Goal: Information Seeking & Learning: Compare options

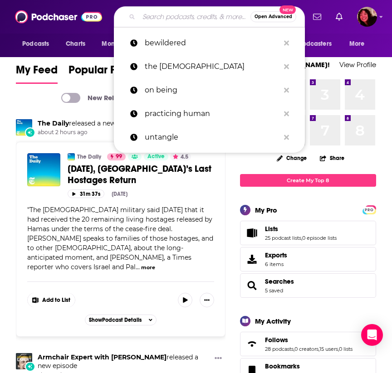
click at [189, 12] on input "Search podcasts, credits, & more..." at bounding box center [195, 17] width 112 height 15
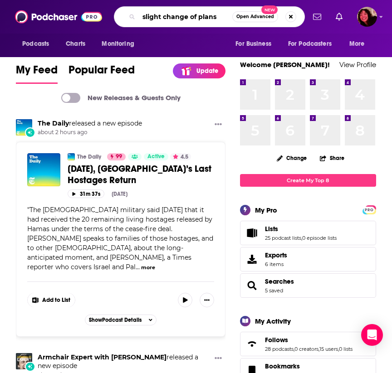
type input "slight change of plans"
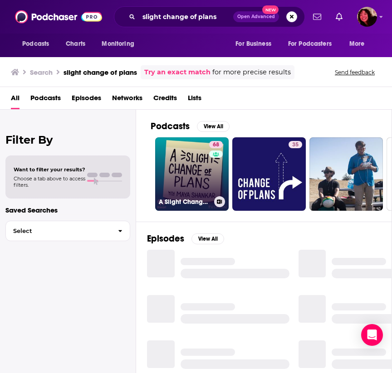
click at [180, 165] on link "68 A Slight Change of Plans" at bounding box center [191, 173] width 73 height 73
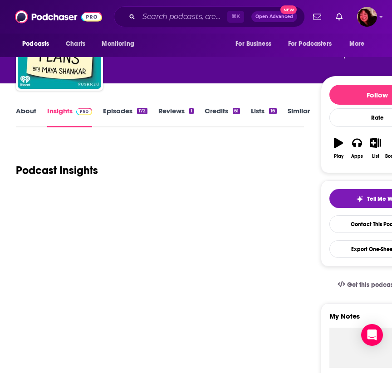
scroll to position [60, 0]
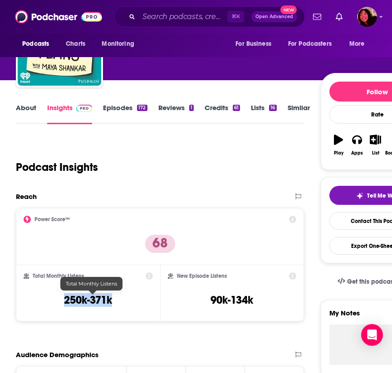
drag, startPoint x: 119, startPoint y: 299, endPoint x: 68, endPoint y: 301, distance: 51.3
click at [68, 301] on div "Total Monthly Listens 250k-371k" at bounding box center [88, 293] width 129 height 42
copy h3 "250k-371k"
type input "v"
click at [193, 19] on input "v" at bounding box center [183, 17] width 88 height 15
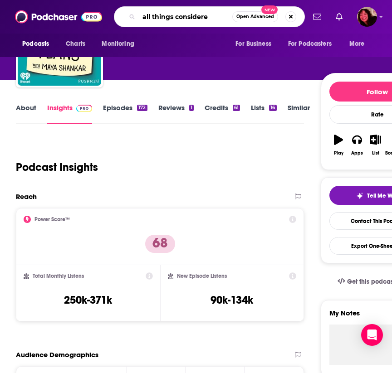
type input "all things considered"
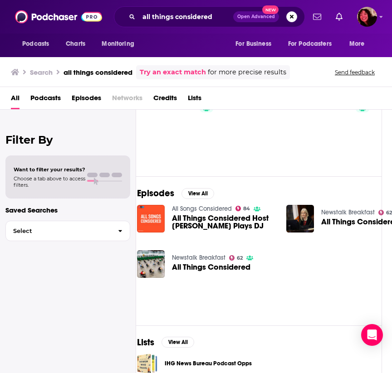
scroll to position [52, 10]
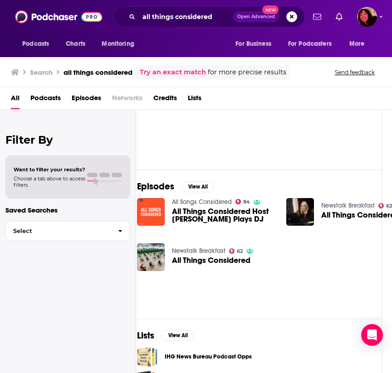
click at [51, 94] on span "Podcasts" at bounding box center [45, 100] width 30 height 19
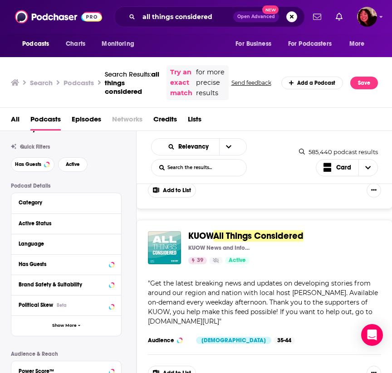
scroll to position [138, 0]
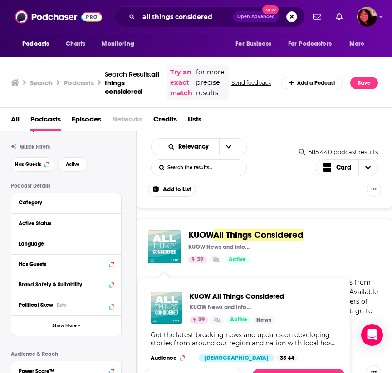
click at [163, 256] on img "KUOW All Things Considered" at bounding box center [164, 246] width 33 height 33
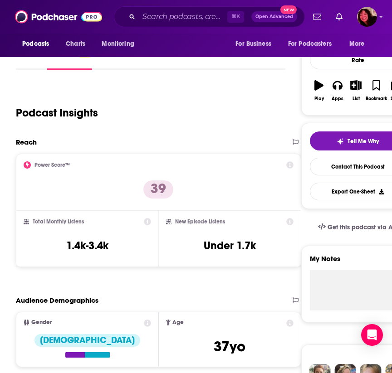
scroll to position [116, 0]
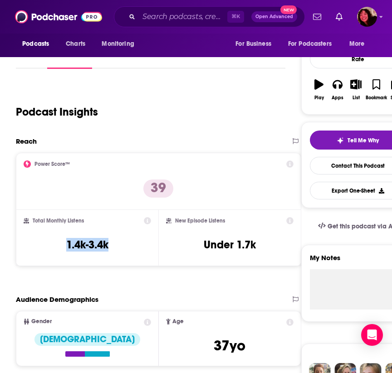
drag, startPoint x: 111, startPoint y: 242, endPoint x: 59, endPoint y: 248, distance: 52.5
click at [59, 248] on div "Total Monthly Listens 1.4k-3.4k" at bounding box center [87, 238] width 127 height 42
copy h3 "1.4k-3.4k"
click at [175, 14] on input "Search podcasts, credits, & more..." at bounding box center [183, 17] width 88 height 15
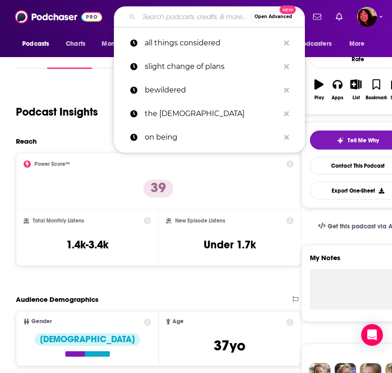
paste input "Casefile True Crime"
type input "Casefile True Crime"
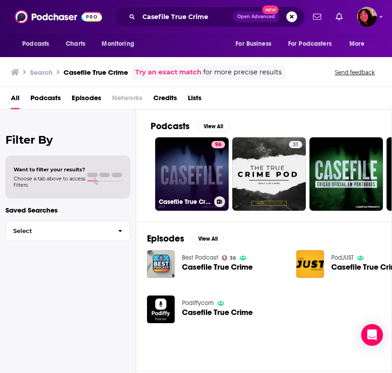
click at [180, 186] on link "96 Casefile True Crime" at bounding box center [191, 173] width 73 height 73
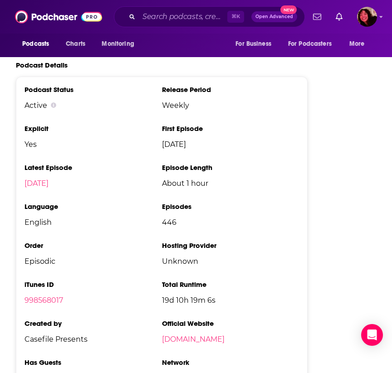
scroll to position [1776, 0]
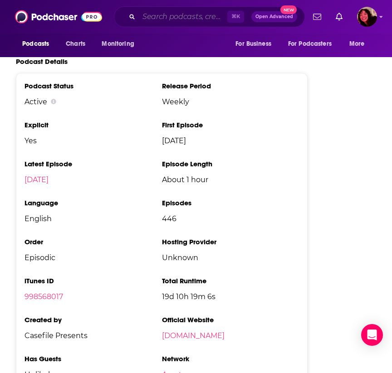
click at [172, 19] on input "Search podcasts, credits, & more..." at bounding box center [183, 17] width 88 height 15
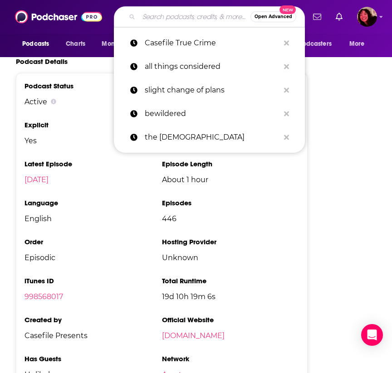
paste input "Criminal"
type input "Criminal"
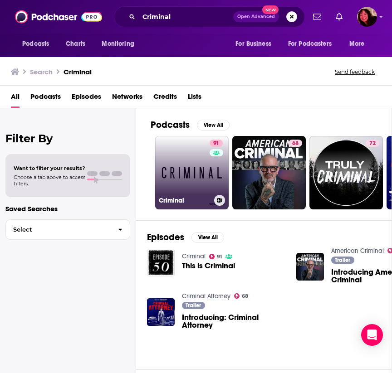
click at [188, 169] on link "91 Criminal" at bounding box center [191, 172] width 73 height 73
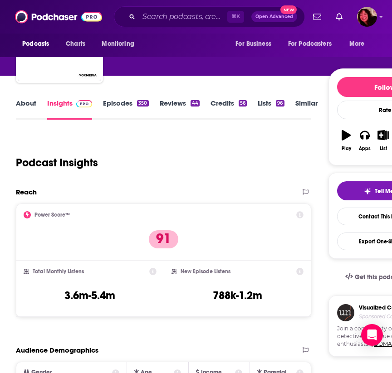
scroll to position [120, 0]
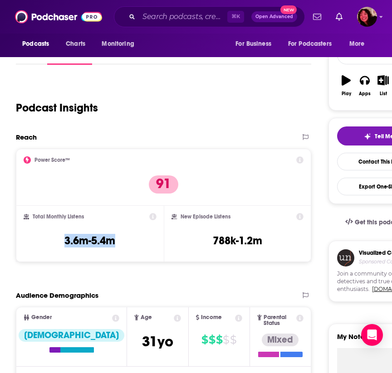
drag, startPoint x: 122, startPoint y: 241, endPoint x: 62, endPoint y: 240, distance: 59.9
click at [62, 240] on div "Total Monthly Listens 3.6m-5.4m" at bounding box center [90, 234] width 132 height 42
copy h3 "3.6m-5.4m"
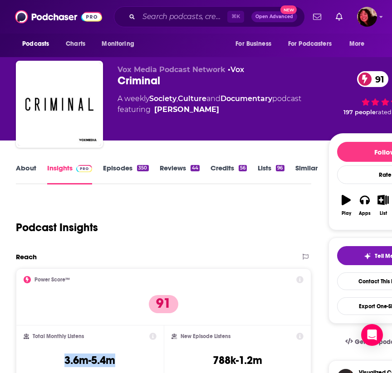
scroll to position [0, 0]
click at [112, 167] on link "Episodes 350" at bounding box center [125, 174] width 45 height 21
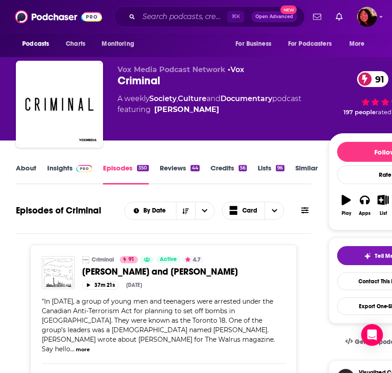
click at [26, 173] on link "About" at bounding box center [26, 174] width 20 height 21
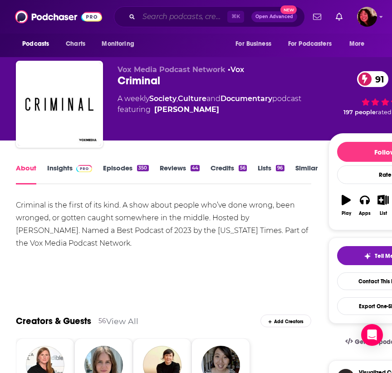
click at [179, 18] on input "Search podcasts, credits, & more..." at bounding box center [183, 17] width 88 height 15
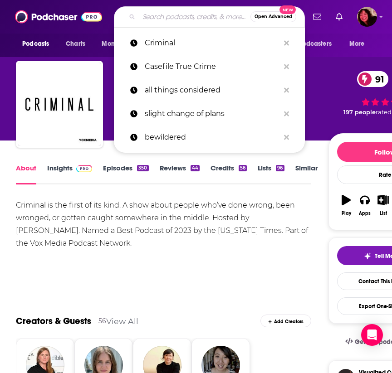
paste input "Criminal Justice Evolution Podcast"
type input "Criminal Justice Evolution Podcast"
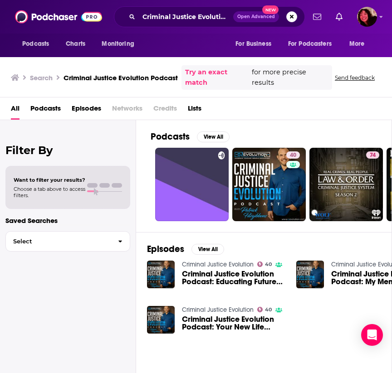
click at [55, 108] on span "Podcasts" at bounding box center [45, 110] width 30 height 19
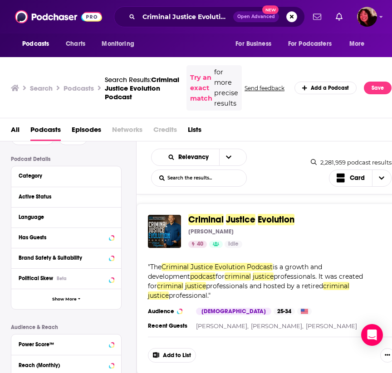
scroll to position [161, 0]
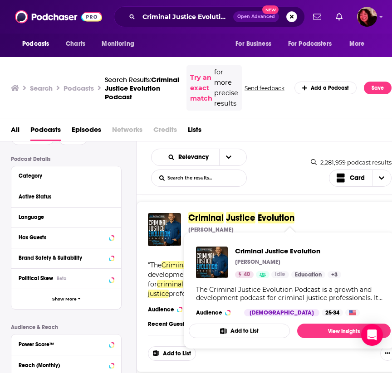
click at [217, 218] on span "Criminal" at bounding box center [205, 217] width 35 height 11
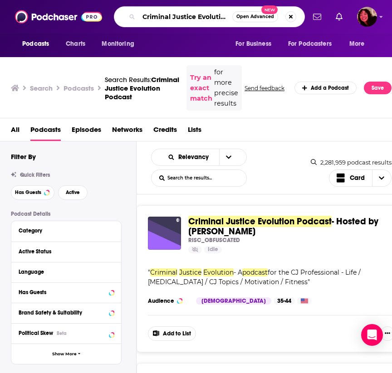
click at [172, 17] on input "Criminal Justice Evolution Podcast" at bounding box center [185, 17] width 93 height 15
type input "dateline"
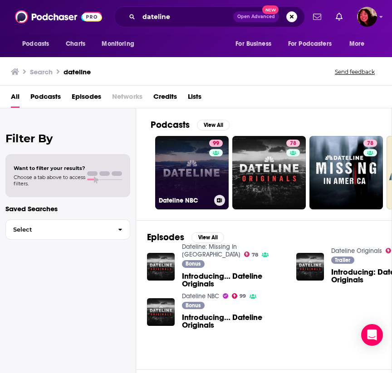
click at [192, 176] on link "99 Dateline NBC" at bounding box center [191, 172] width 73 height 73
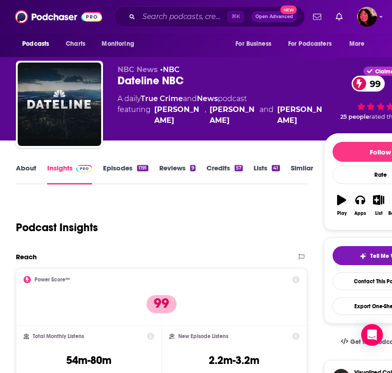
click at [24, 168] on link "About" at bounding box center [26, 174] width 20 height 21
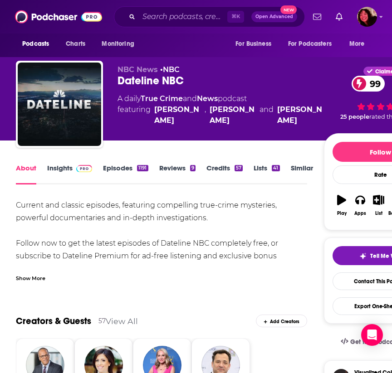
click at [63, 170] on link "Insights" at bounding box center [69, 174] width 45 height 21
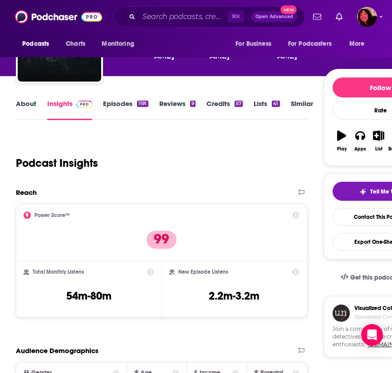
scroll to position [68, 0]
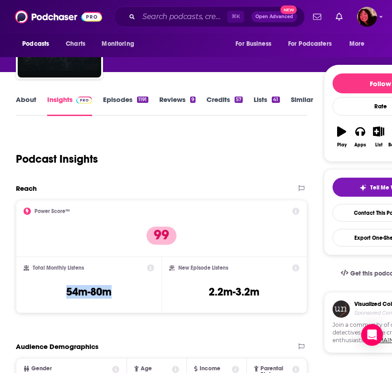
drag, startPoint x: 117, startPoint y: 291, endPoint x: 66, endPoint y: 295, distance: 51.4
click at [66, 295] on div "Total Monthly Listens 54m-80m" at bounding box center [89, 285] width 131 height 42
copy h3 "54m-80m"
click at [185, 18] on input "Search podcasts, credits, & more..." at bounding box center [183, 17] width 88 height 15
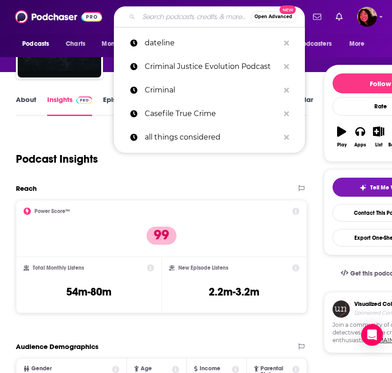
paste input "Everything Happens With Kate Bowler"
type input "Everything Happens With Kate Bowler"
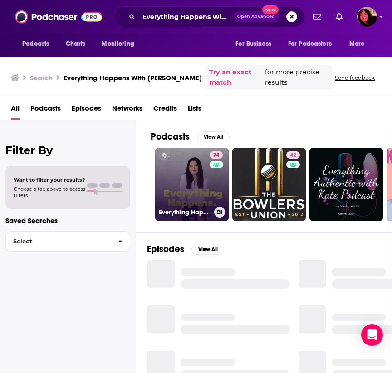
click at [192, 184] on link "74 Everything Happens with Kate Bowler" at bounding box center [191, 184] width 73 height 73
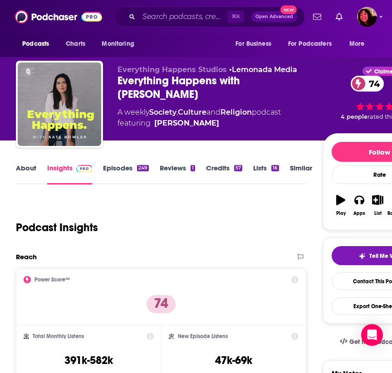
click at [30, 168] on link "About" at bounding box center [26, 174] width 20 height 21
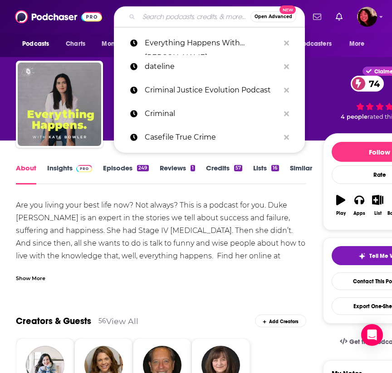
click at [145, 15] on input "Search podcasts, credits, & more..." at bounding box center [195, 17] width 112 height 15
paste input "L.A. Not So Confidential"
type input "L.A. Not So Confidential"
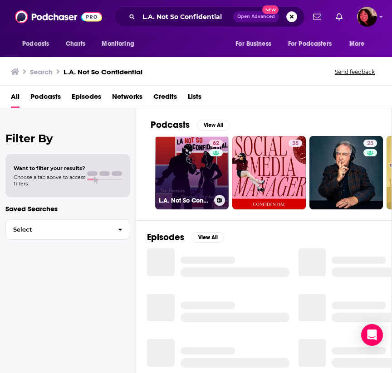
click at [185, 177] on link "62 L.A. Not So Confidential: The Premier Forensic Psychology Podcast" at bounding box center [191, 172] width 73 height 73
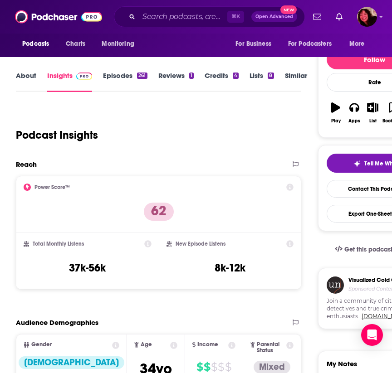
scroll to position [93, 0]
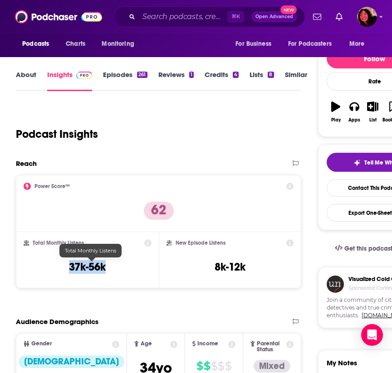
drag, startPoint x: 114, startPoint y: 268, endPoint x: 63, endPoint y: 265, distance: 51.8
click at [63, 265] on div "Total Monthly Listens 37k-56k" at bounding box center [87, 260] width 127 height 42
copy h3 "37k-56k"
click at [22, 77] on link "About" at bounding box center [26, 80] width 20 height 21
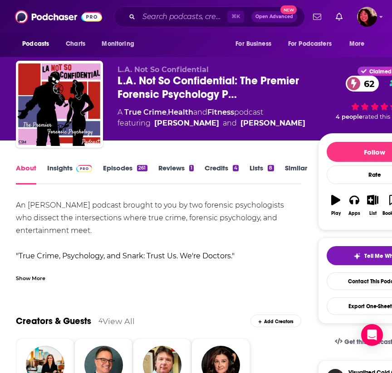
click at [110, 170] on link "Episodes 261" at bounding box center [125, 174] width 44 height 21
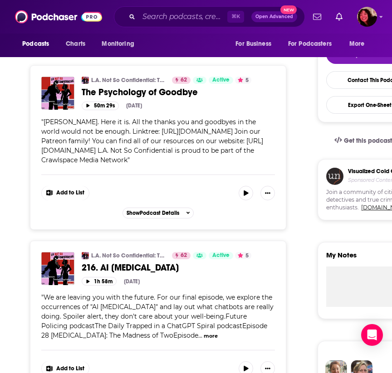
scroll to position [203, 0]
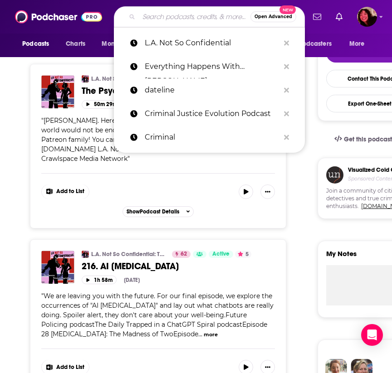
click at [169, 15] on input "Search podcasts, credits, & more..." at bounding box center [195, 17] width 112 height 15
paste input "Lex Fridman Podcast"
type input "Lex Fridman Podcast"
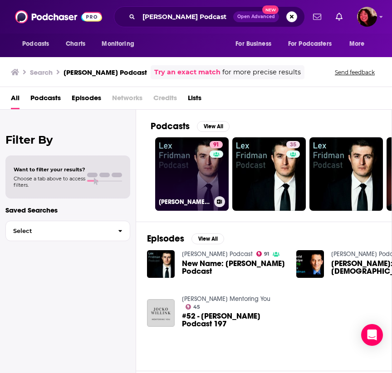
click at [185, 175] on link "91 Lex Fridman Podcast" at bounding box center [191, 173] width 73 height 73
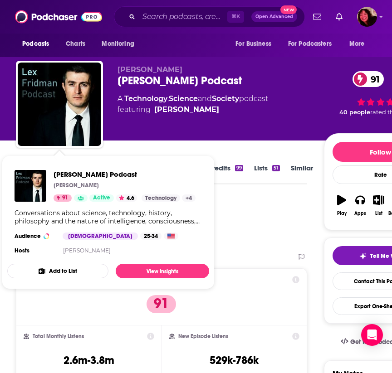
click at [28, 170] on div "Lex Fridman Podcast Lex Fridman 91 Active 4.6 Categories Technology + 4 Technol…" at bounding box center [108, 213] width 202 height 101
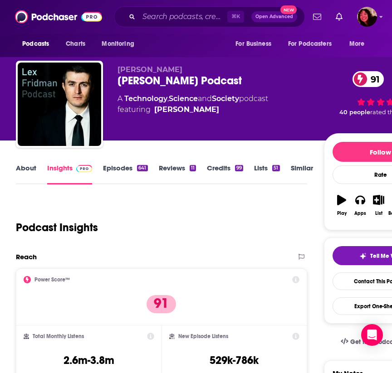
click at [273, 204] on div "Podcast Insights" at bounding box center [157, 222] width 283 height 46
click at [19, 167] on link "About" at bounding box center [26, 174] width 20 height 21
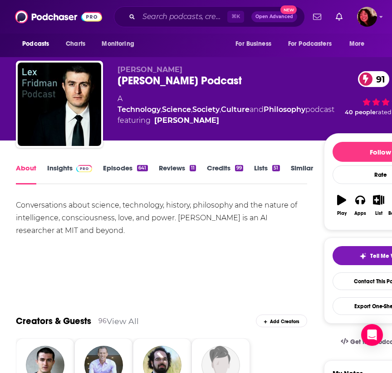
click at [66, 165] on link "Insights" at bounding box center [69, 174] width 45 height 21
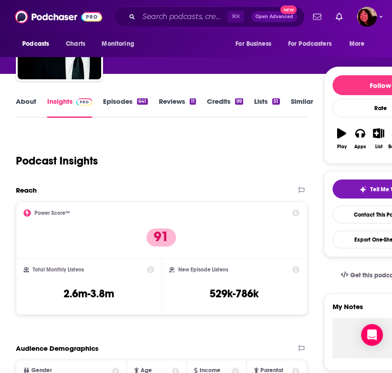
scroll to position [111, 0]
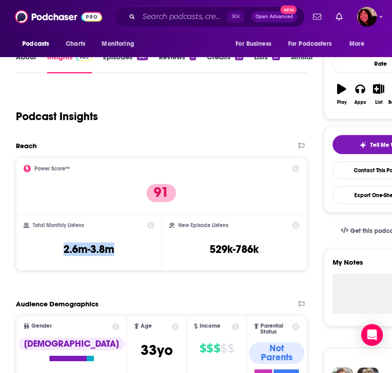
drag, startPoint x: 121, startPoint y: 249, endPoint x: 63, endPoint y: 251, distance: 58.1
click at [63, 251] on div "Total Monthly Listens 2.6m-3.8m" at bounding box center [89, 243] width 131 height 42
copy h3 "2.6m-3.8m"
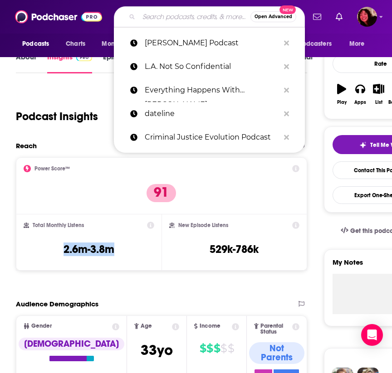
click at [180, 22] on input "Search podcasts, credits, & more..." at bounding box center [195, 17] width 112 height 15
paste input "Murder, Mystery and Makeup with Bailey Sarian"
type input "Murder, Mystery and Makeup with Bailey Sarian"
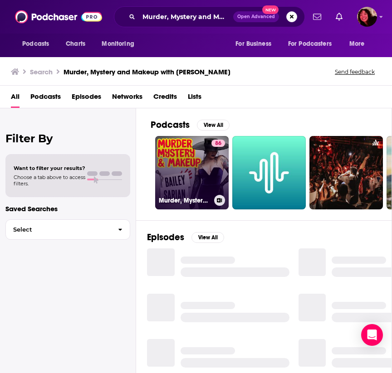
click at [205, 179] on link "86 Murder, Mystery & Makeup" at bounding box center [191, 172] width 73 height 73
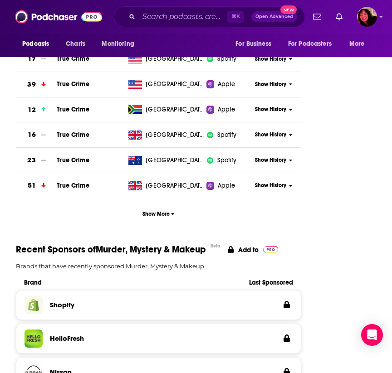
scroll to position [1161, 0]
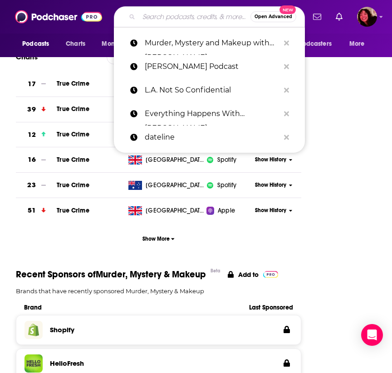
click at [165, 20] on input "Search podcasts, credits, & more..." at bounding box center [195, 17] width 112 height 15
paste input "Something Was Wrong"
type input "Something Was Wrong"
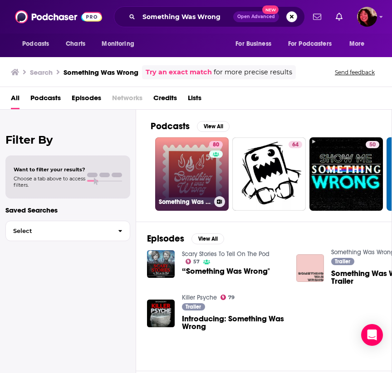
click at [184, 180] on link "80 Something Was Wrong" at bounding box center [191, 173] width 73 height 73
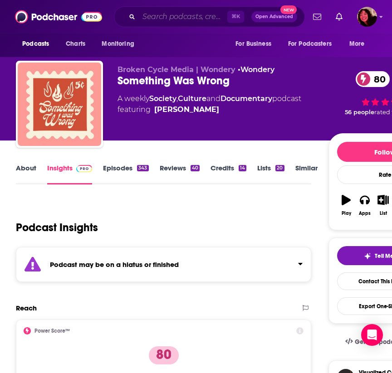
click at [192, 15] on input "Search podcasts, credits, & more..." at bounding box center [183, 17] width 88 height 15
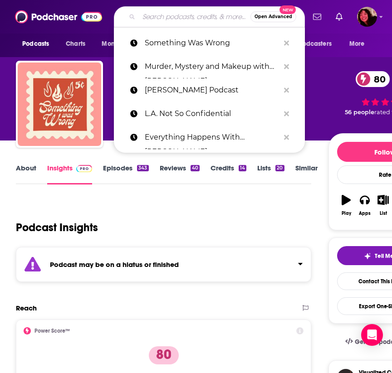
paste input "Suspect"
type input "Suspect"
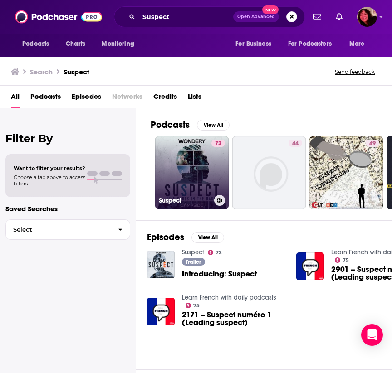
click at [178, 175] on link "72 Suspect" at bounding box center [191, 172] width 73 height 73
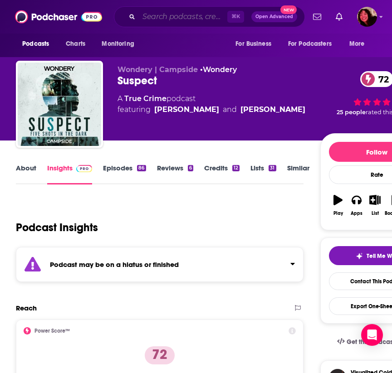
click at [189, 21] on input "Search podcasts, credits, & more..." at bounding box center [183, 17] width 88 height 15
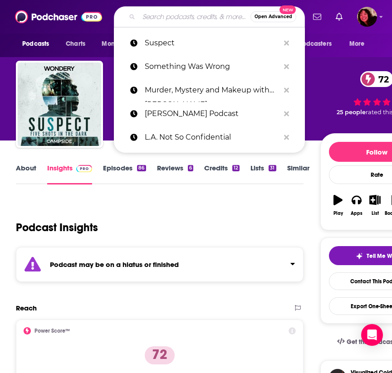
paste input "The Casual Criminalist"
type input "The Casual Criminalist"
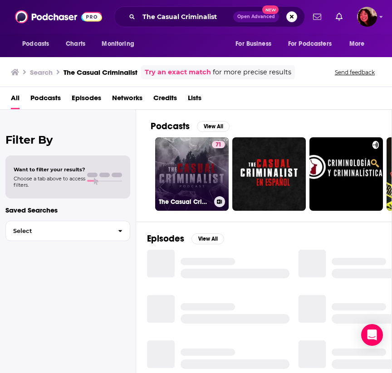
click at [197, 177] on link "71 The Casual Criminalist" at bounding box center [191, 173] width 73 height 73
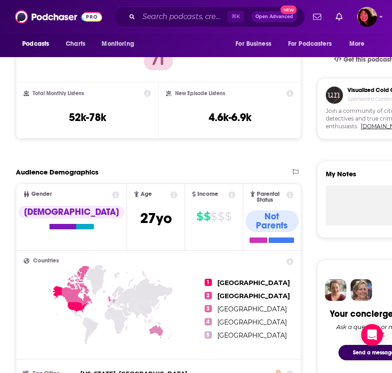
scroll to position [301, 0]
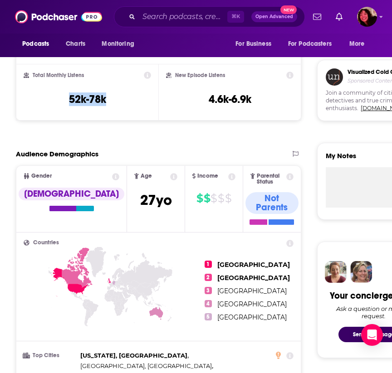
drag, startPoint x: 111, startPoint y: 102, endPoint x: 68, endPoint y: 101, distance: 42.6
click at [68, 101] on div "Total Monthly Listens 52k-78k" at bounding box center [87, 93] width 127 height 42
copy h3 "52k-78k"
click at [192, 16] on input "Search podcasts, credits, & more..." at bounding box center [183, 17] width 88 height 15
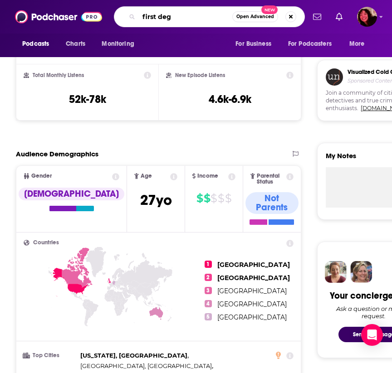
type input "first deg"
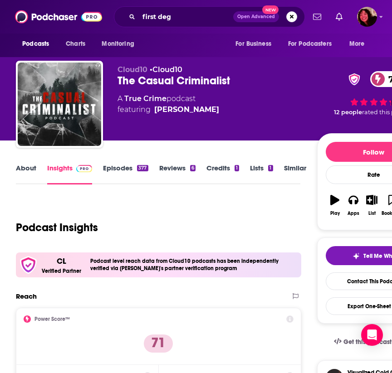
scroll to position [0, 0]
click at [32, 170] on link "About" at bounding box center [26, 174] width 20 height 21
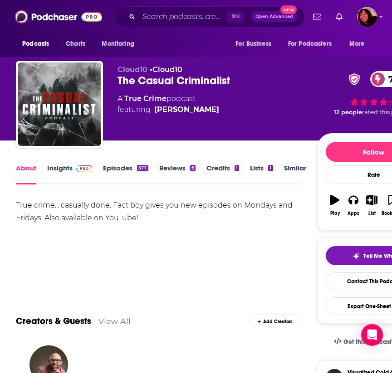
click at [117, 169] on link "Episodes 377" at bounding box center [125, 174] width 45 height 21
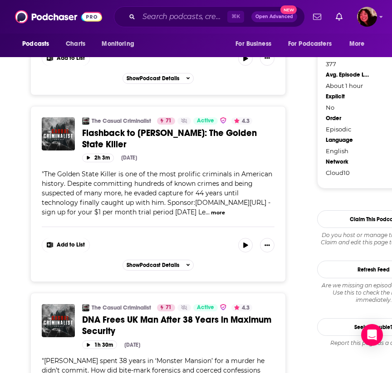
scroll to position [864, 0]
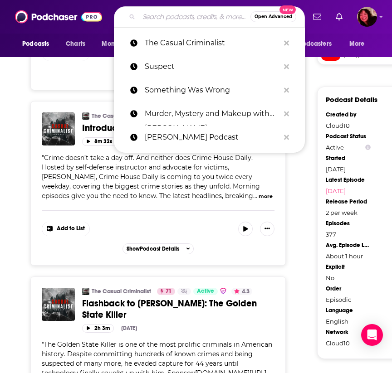
click at [165, 16] on input "Search podcasts, credits, & more..." at bounding box center [195, 17] width 112 height 15
paste input "The First Degree"
type input "The First Degree"
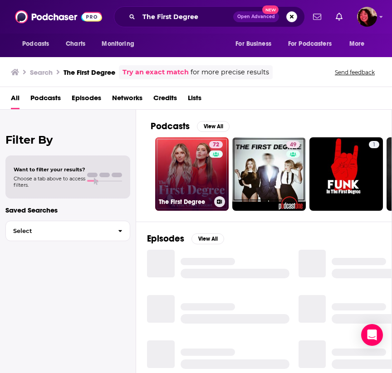
click at [185, 165] on link "72 The First Degree" at bounding box center [191, 173] width 73 height 73
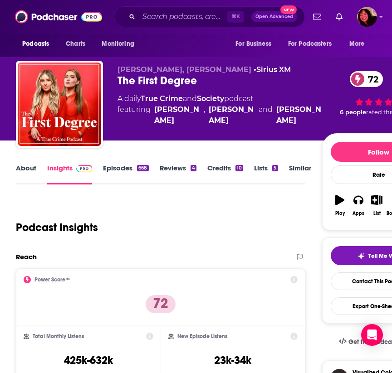
click at [27, 170] on link "About" at bounding box center [26, 174] width 20 height 21
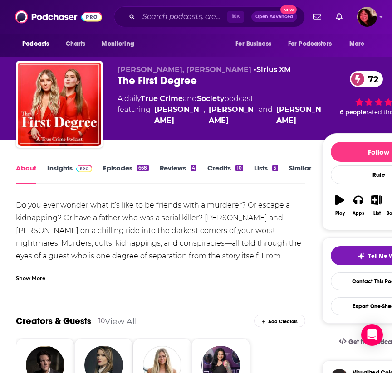
click at [32, 274] on div "Show More" at bounding box center [30, 277] width 29 height 9
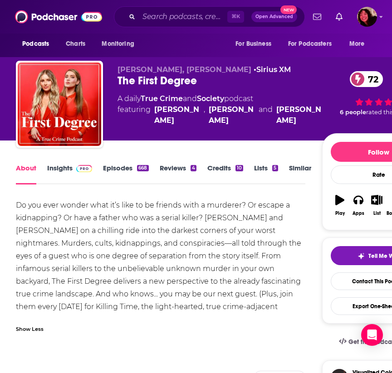
click at [120, 169] on link "Episodes 668" at bounding box center [125, 174] width 45 height 21
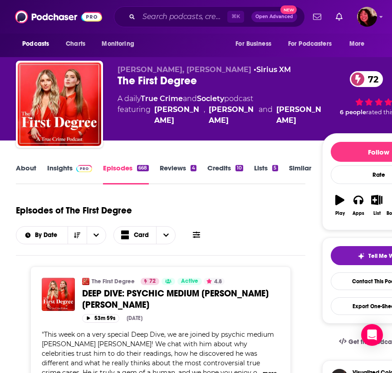
click at [71, 169] on link "Insights" at bounding box center [69, 174] width 45 height 21
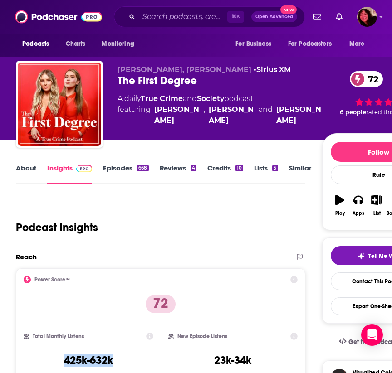
drag, startPoint x: 120, startPoint y: 361, endPoint x: 60, endPoint y: 360, distance: 59.4
click at [60, 360] on div "Total Monthly Listens 425k-632k" at bounding box center [89, 354] width 130 height 42
copy h3 "425k-632k"
click at [178, 10] on input "Search podcasts, credits, & more..." at bounding box center [183, 17] width 88 height 15
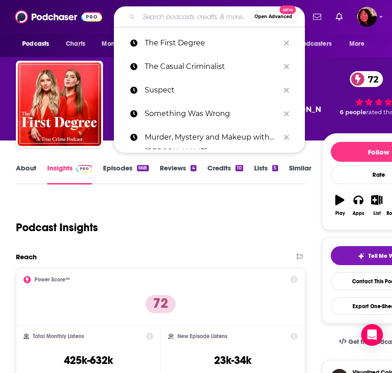
type input "k"
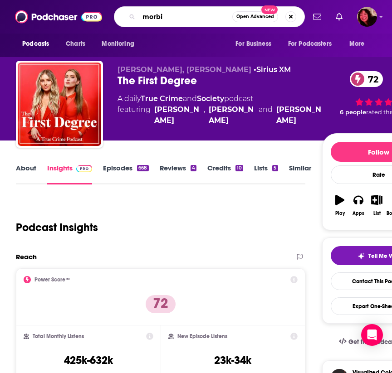
type input "morbid"
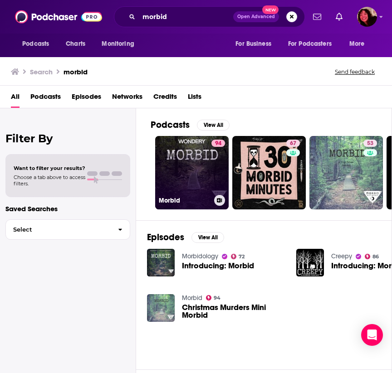
click at [186, 168] on link "94 Morbid" at bounding box center [191, 172] width 73 height 73
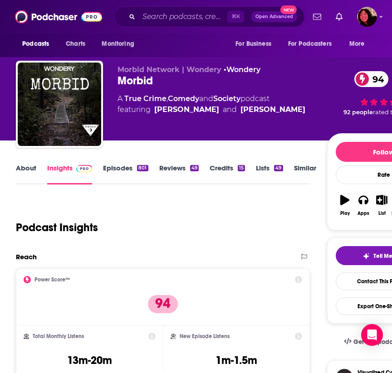
click at [25, 169] on link "About" at bounding box center [26, 174] width 20 height 21
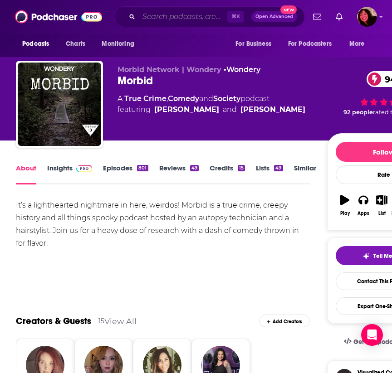
click at [170, 15] on input "Search podcasts, credits, & more..." at bounding box center [183, 17] width 88 height 15
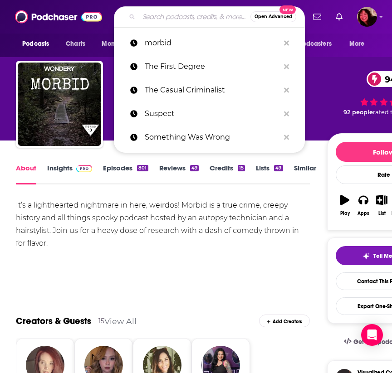
paste input "True Crime News: The Podcast"
type input "True Crime News: The Podcast"
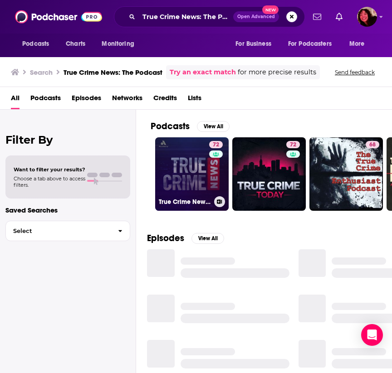
click at [185, 180] on link "72 True Crime News: The Podcast" at bounding box center [191, 173] width 73 height 73
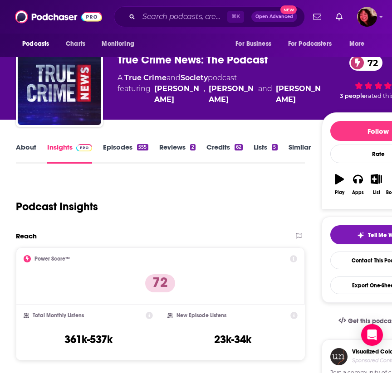
scroll to position [22, 0]
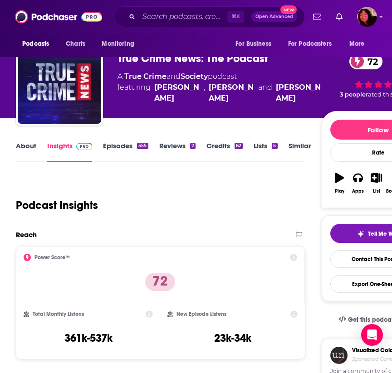
click at [32, 147] on link "About" at bounding box center [26, 151] width 20 height 21
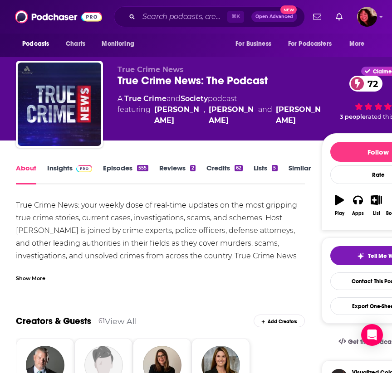
click at [110, 164] on link "Episodes 555" at bounding box center [125, 174] width 45 height 21
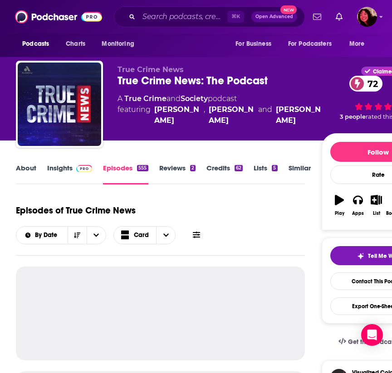
click at [59, 167] on link "Insights" at bounding box center [69, 174] width 45 height 21
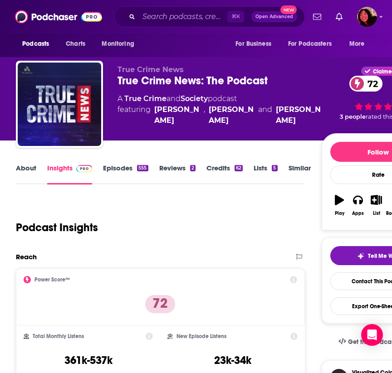
click at [30, 170] on link "About" at bounding box center [26, 174] width 20 height 21
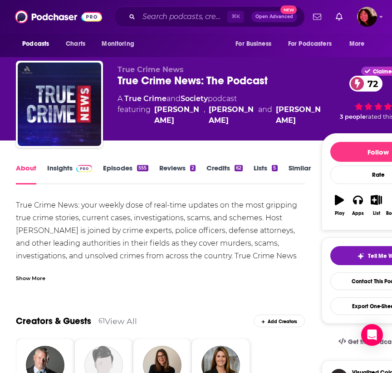
click at [60, 167] on link "Insights" at bounding box center [69, 174] width 45 height 21
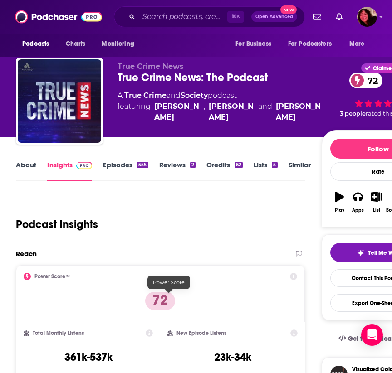
scroll to position [74, 0]
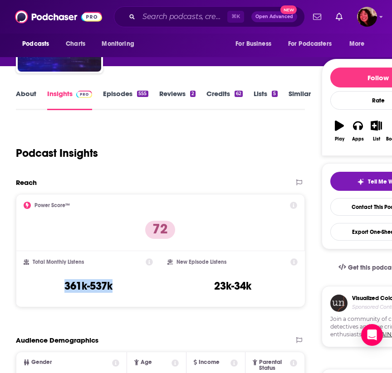
drag, startPoint x: 127, startPoint y: 286, endPoint x: 67, endPoint y: 282, distance: 60.4
click at [66, 282] on div "Total Monthly Listens 361k-537k" at bounding box center [88, 279] width 129 height 42
copy h3 "361k-537k"
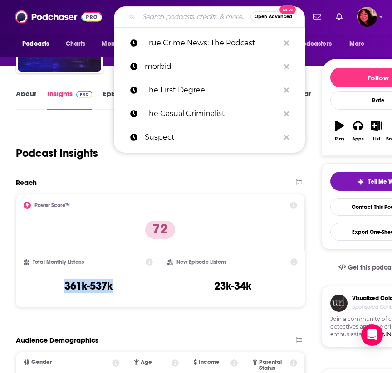
click at [166, 19] on input "Search podcasts, credits, & more..." at bounding box center [195, 17] width 112 height 15
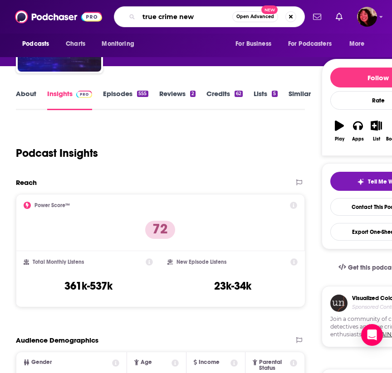
type input "true crime news"
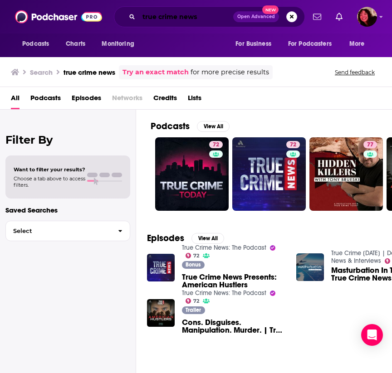
click at [170, 12] on input "true crime news" at bounding box center [186, 17] width 94 height 15
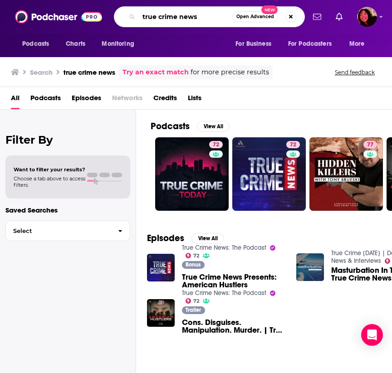
click at [170, 12] on input "true crime news" at bounding box center [185, 17] width 93 height 15
type input "c"
type input "crawlspace"
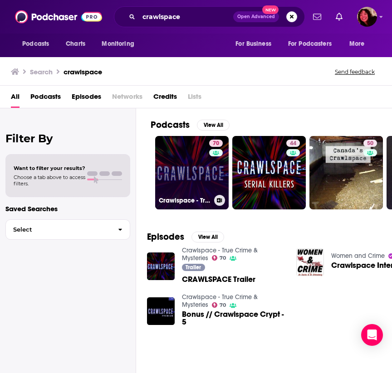
click at [181, 179] on link "70 Crawlspace - True Crime & Mysteries" at bounding box center [191, 172] width 73 height 73
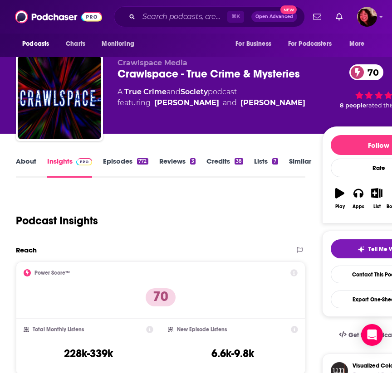
scroll to position [35, 0]
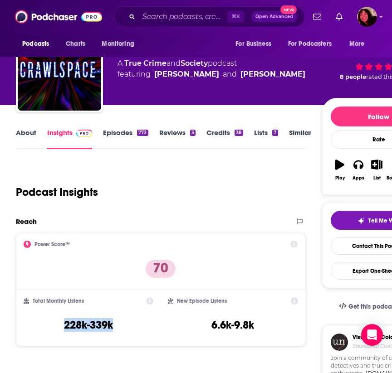
drag, startPoint x: 118, startPoint y: 324, endPoint x: 66, endPoint y: 327, distance: 52.7
click at [66, 327] on div "Total Monthly Listens 228k-339k" at bounding box center [89, 318] width 130 height 42
copy h3 "228k-339k"
click at [190, 21] on input "Search podcasts, credits, & more..." at bounding box center [183, 17] width 88 height 15
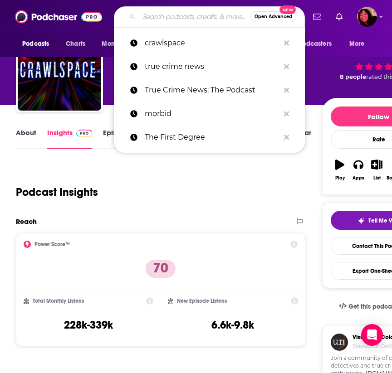
paste input "The Jordan Harbinger Show"
type input "The Jordan Harbinger Show"
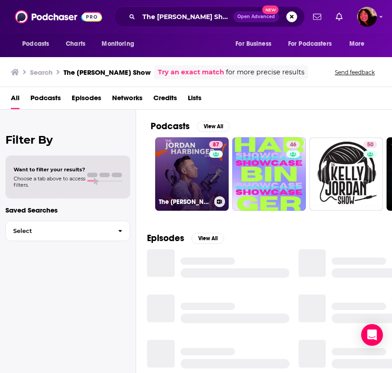
click at [182, 192] on link "87 The Jordan Harbinger Show" at bounding box center [191, 173] width 73 height 73
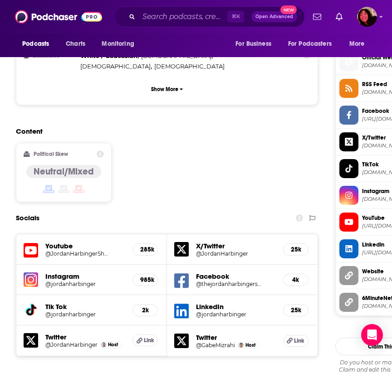
scroll to position [724, 0]
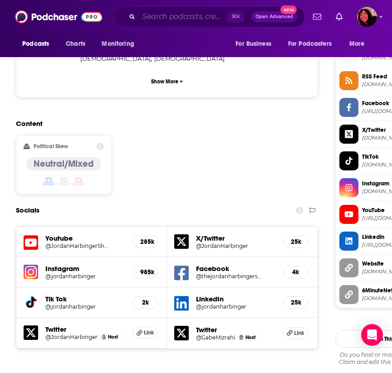
click at [196, 21] on input "Search podcasts, credits, & more..." at bounding box center [183, 17] width 88 height 15
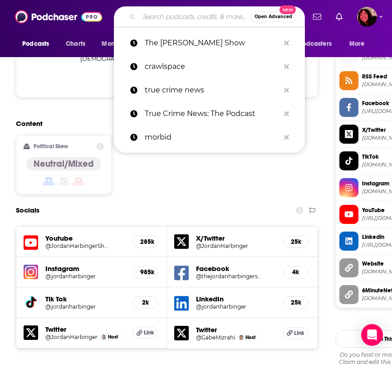
paste input "Voices for Justice"
type input "Voices for Justice"
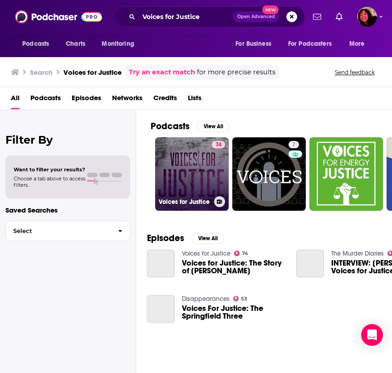
click at [204, 175] on link "74 Voices for Justice" at bounding box center [191, 173] width 73 height 73
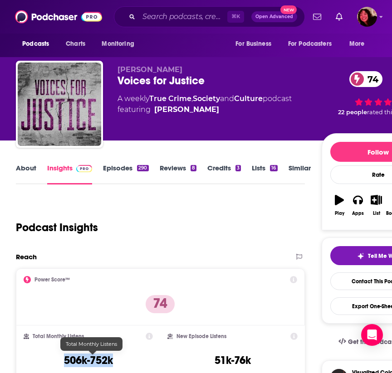
drag, startPoint x: 121, startPoint y: 360, endPoint x: 67, endPoint y: 361, distance: 53.5
click at [67, 361] on div "Total Monthly Listens 506k-752k" at bounding box center [88, 354] width 129 height 42
copy h3 "506k-752k"
click at [172, 15] on input "Search podcasts, credits, & more..." at bounding box center [183, 17] width 88 height 15
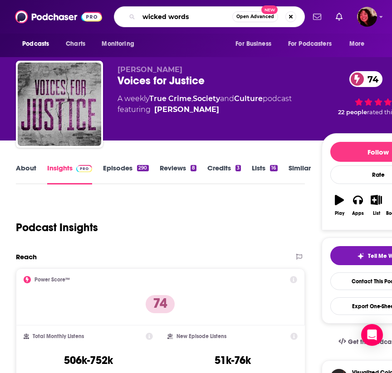
type input "wicked words"
click at [126, 207] on div "Podcast Insights" at bounding box center [157, 222] width 282 height 46
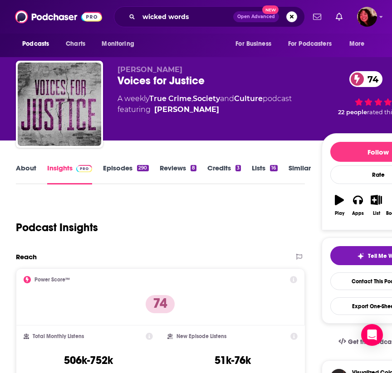
click at [26, 170] on link "About" at bounding box center [26, 174] width 20 height 21
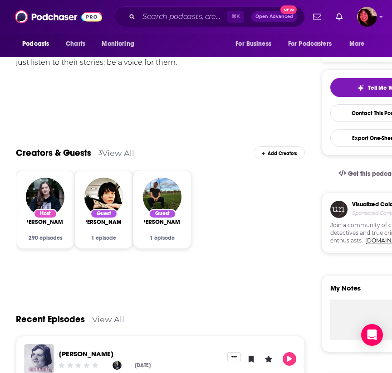
scroll to position [79, 0]
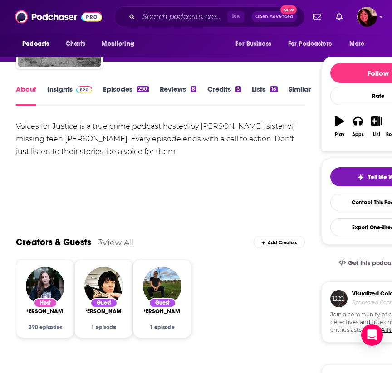
click at [117, 87] on link "Episodes 290" at bounding box center [125, 95] width 45 height 21
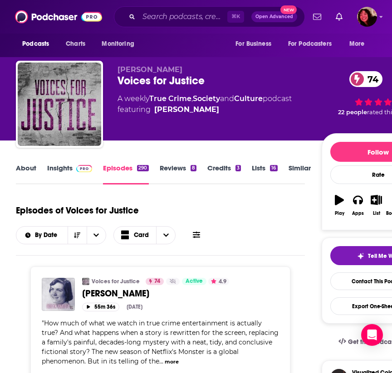
click at [63, 167] on link "Insights" at bounding box center [69, 174] width 45 height 21
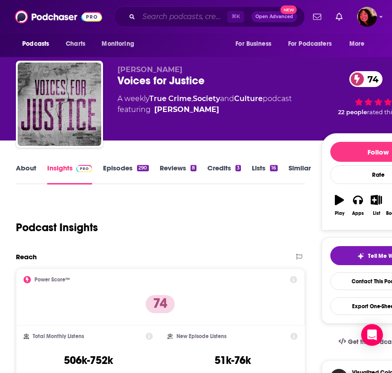
click at [155, 12] on input "Search podcasts, credits, & more..." at bounding box center [183, 17] width 88 height 15
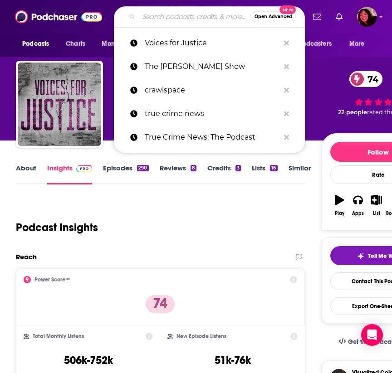
paste input "Wicked Words"
type input "Wicked Words"
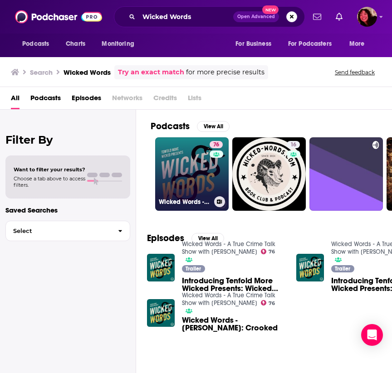
click at [194, 192] on link "76 Wicked Words - A True Crime Talk Show with Kate Winkler Dawson" at bounding box center [191, 173] width 73 height 73
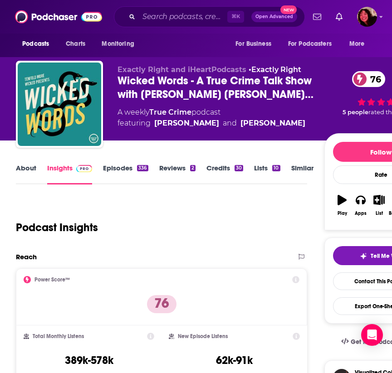
click at [23, 170] on link "About" at bounding box center [26, 174] width 20 height 21
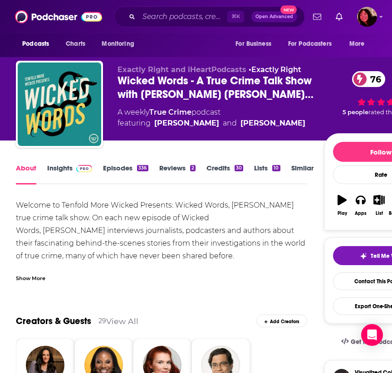
click at [64, 166] on link "Insights" at bounding box center [69, 174] width 45 height 21
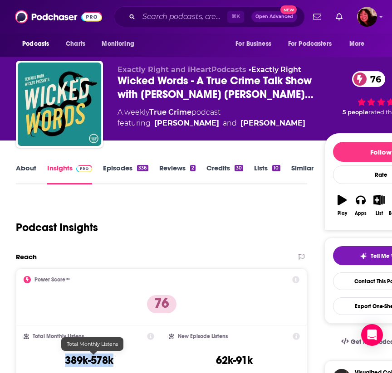
drag, startPoint x: 120, startPoint y: 360, endPoint x: 68, endPoint y: 359, distance: 52.1
click at [68, 359] on div "Total Monthly Listens 389k-578k" at bounding box center [89, 354] width 131 height 42
copy h3 "389k-578k"
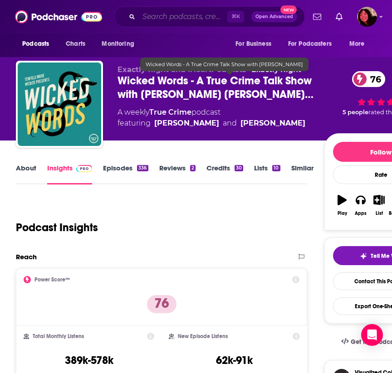
click at [165, 16] on input "Search podcasts, credits, & more..." at bounding box center [183, 17] width 88 height 15
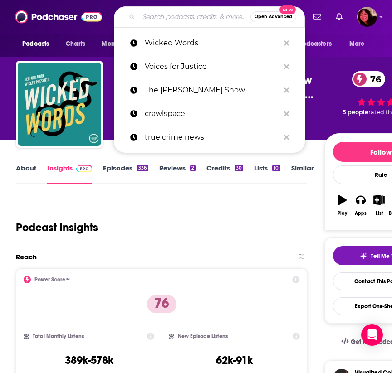
paste input "Women and Crime"
type input "Women and Crime"
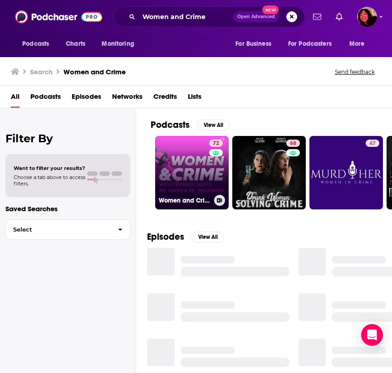
click at [184, 166] on link "72 Women and Crime" at bounding box center [191, 172] width 73 height 73
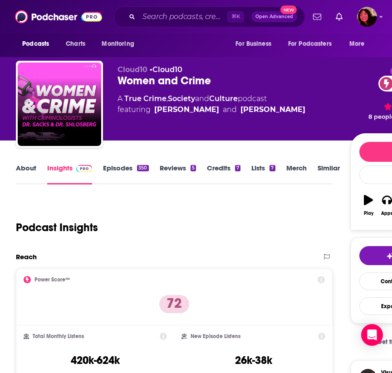
click at [24, 169] on link "About" at bounding box center [26, 174] width 20 height 21
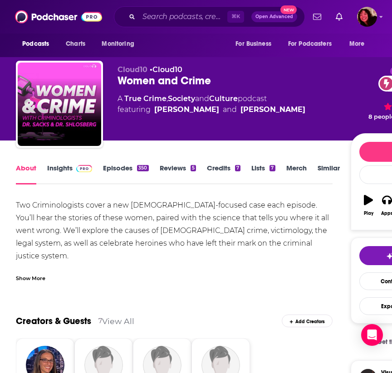
click at [64, 164] on link "Insights" at bounding box center [69, 174] width 45 height 21
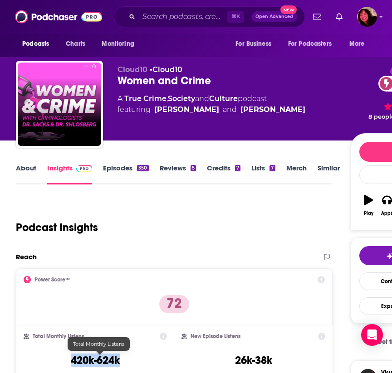
drag, startPoint x: 127, startPoint y: 362, endPoint x: 76, endPoint y: 362, distance: 50.8
click at [76, 362] on div "Total Monthly Listens 420k-624k" at bounding box center [95, 354] width 143 height 42
copy h3 "420k-624k"
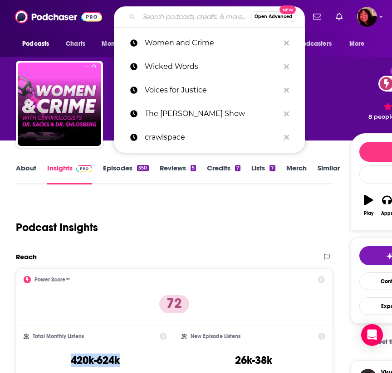
click at [162, 15] on input "Search podcasts, credits, & more..." at bounding box center [195, 17] width 112 height 15
paste input "Wrongful Conviction with Maggie Freleng"
type input "Wrongful Conviction with Maggie Freleng"
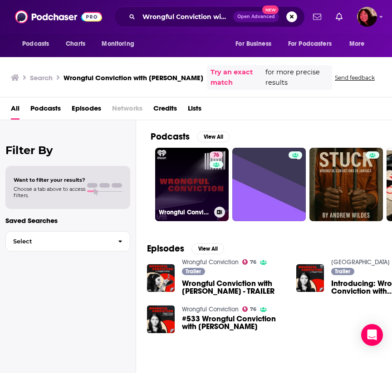
click at [187, 169] on link "76 Wrongful Conviction" at bounding box center [191, 184] width 73 height 73
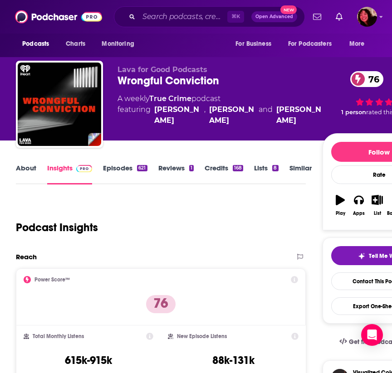
click at [25, 170] on link "About" at bounding box center [26, 174] width 20 height 21
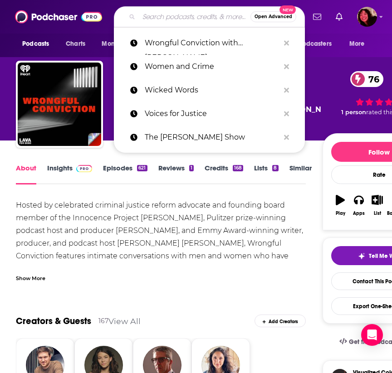
click at [174, 15] on input "Search podcasts, credits, & more..." at bounding box center [195, 17] width 112 height 15
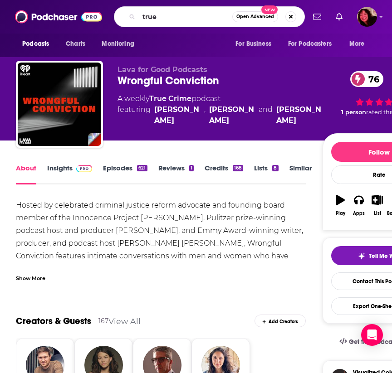
click at [169, 25] on div "true Open Advanced New" at bounding box center [209, 16] width 191 height 21
click at [151, 19] on input "true" at bounding box center [185, 17] width 93 height 15
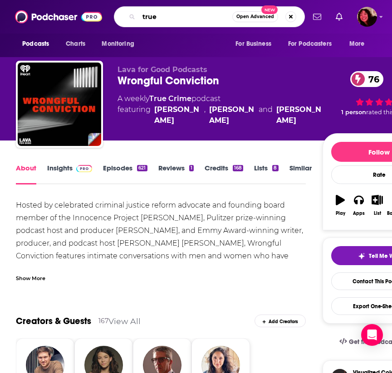
paste input "Radiolab"
type input "Radiolab"
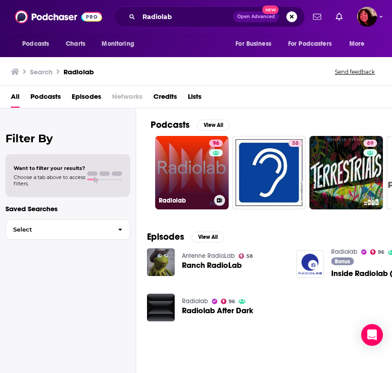
click at [184, 175] on link "96 Radiolab" at bounding box center [191, 172] width 73 height 73
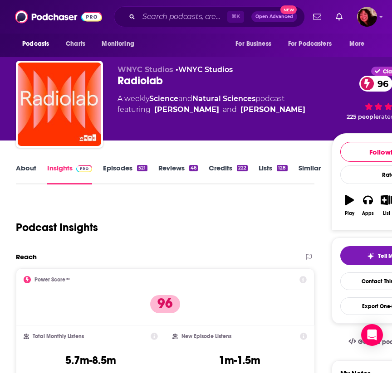
click at [21, 174] on link "About" at bounding box center [26, 174] width 20 height 21
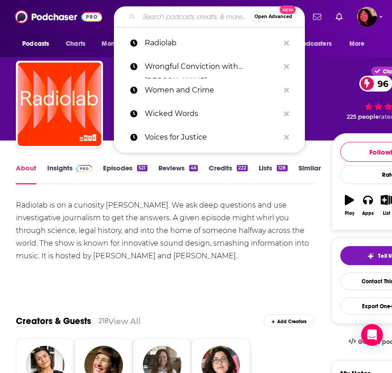
click at [186, 20] on input "Search podcasts, credits, & more..." at bounding box center [195, 17] width 112 height 15
paste input "The Dropout"
type input "The Dropout"
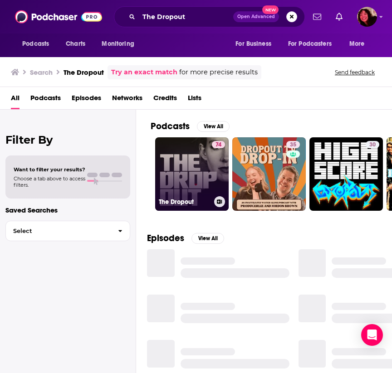
click at [191, 175] on link "74 The Dropout" at bounding box center [191, 173] width 73 height 73
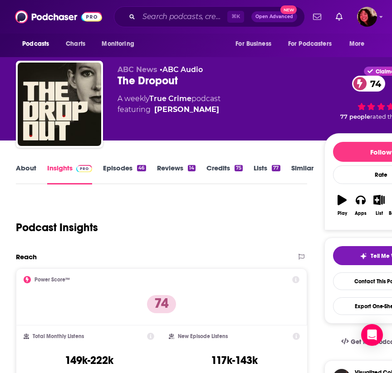
click at [120, 164] on link "Episodes 46" at bounding box center [124, 174] width 43 height 21
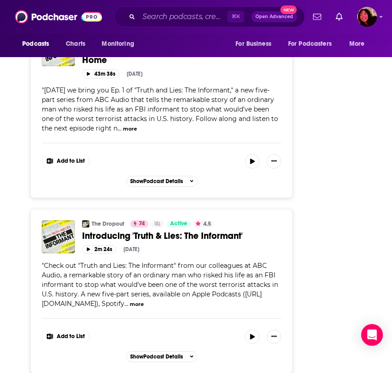
scroll to position [1905, 0]
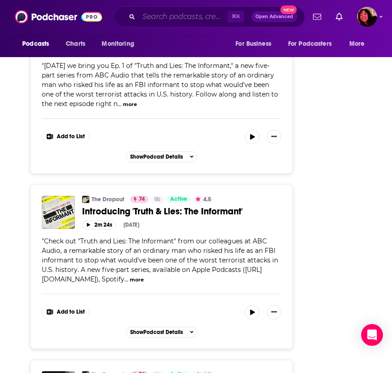
click at [176, 21] on input "Search podcasts, credits, & more..." at bounding box center [183, 17] width 88 height 15
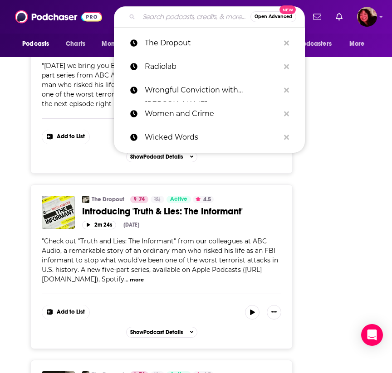
paste input "Hidden Brain"
type input "Hidden Brain"
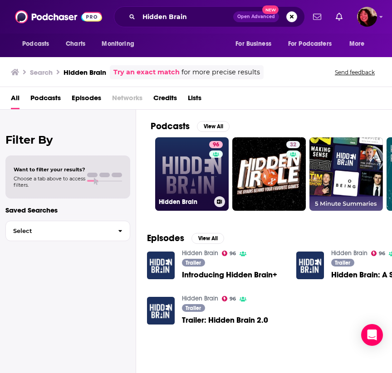
click at [176, 197] on div "Hidden Brain" at bounding box center [192, 201] width 66 height 11
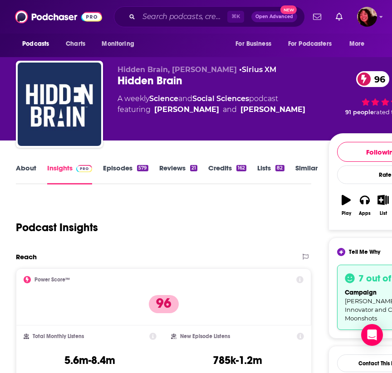
click at [27, 172] on link "About" at bounding box center [26, 174] width 20 height 21
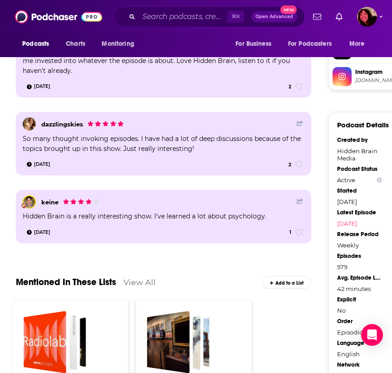
scroll to position [912, 0]
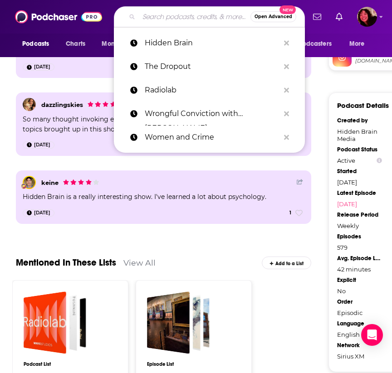
click at [154, 18] on input "Search podcasts, credits, & more..." at bounding box center [195, 17] width 112 height 15
paste input "Radiolab"
type input "Radiolab"
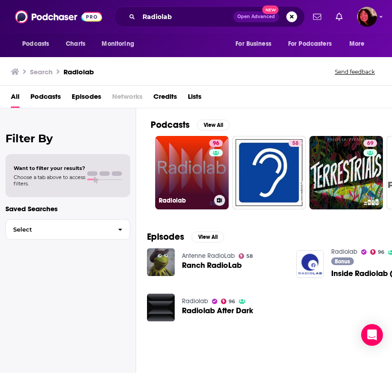
click at [201, 186] on link "96 Radiolab" at bounding box center [191, 172] width 73 height 73
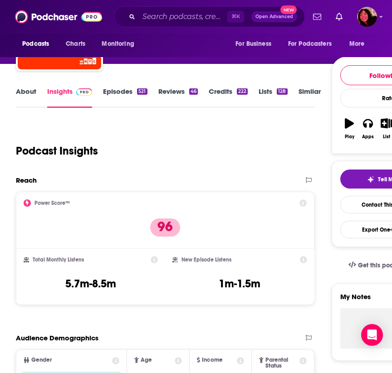
scroll to position [77, 0]
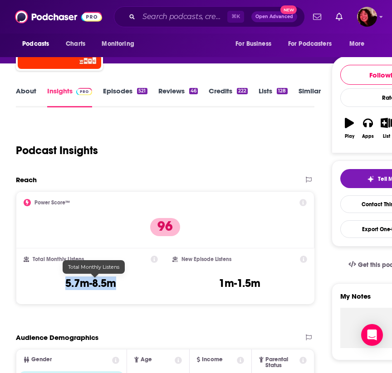
drag, startPoint x: 127, startPoint y: 284, endPoint x: 70, endPoint y: 283, distance: 57.6
click at [70, 283] on div "Total Monthly Listens 5.7m-8.5m" at bounding box center [91, 277] width 134 height 42
copy h3 "5.7m-8.5m"
click at [184, 21] on input "Search podcasts, credits, & more..." at bounding box center [183, 17] width 88 height 15
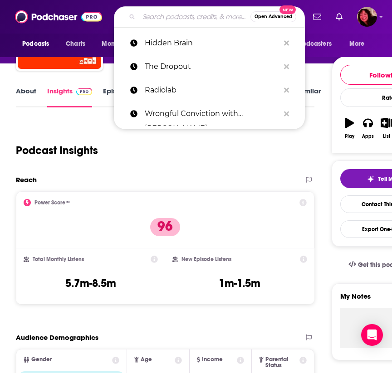
paste input "Darknet Diaries"
type input "Darknet Diaries"
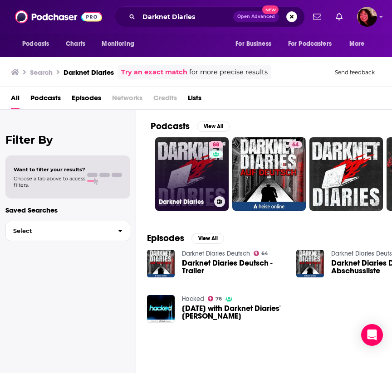
click at [176, 179] on link "88 Darknet Diaries" at bounding box center [191, 173] width 73 height 73
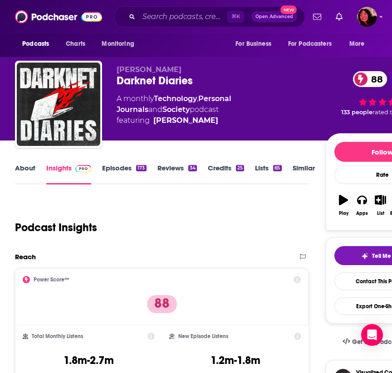
scroll to position [0, 1]
click at [27, 171] on link "About" at bounding box center [25, 174] width 20 height 21
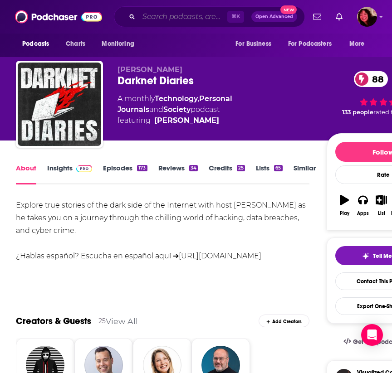
click at [160, 14] on input "Search podcasts, credits, & more..." at bounding box center [183, 17] width 88 height 15
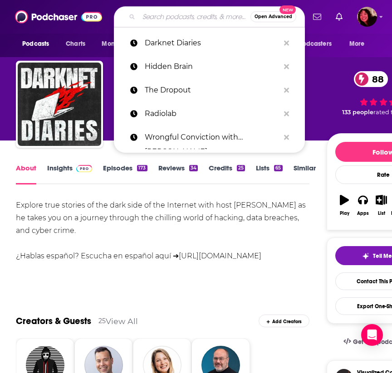
paste input "DNA [DATE]"
type input "DNA [DATE]"
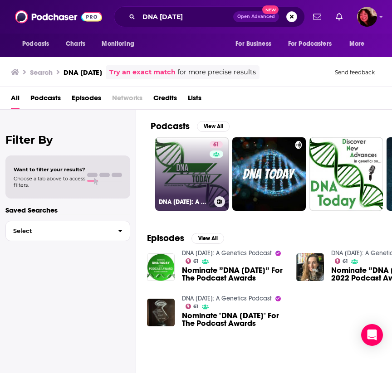
click at [177, 182] on link "61 DNA Today: A Genetics Podcast" at bounding box center [191, 173] width 73 height 73
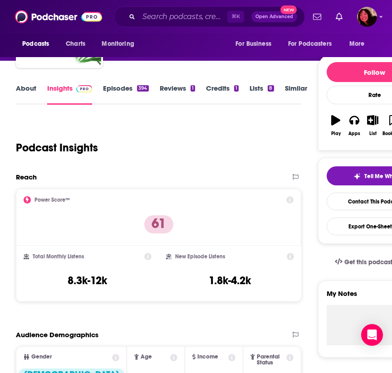
scroll to position [85, 0]
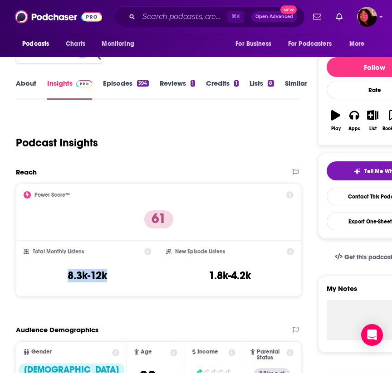
drag, startPoint x: 112, startPoint y: 276, endPoint x: 63, endPoint y: 275, distance: 48.5
click at [63, 275] on div "Total Monthly Listens 8.3k-12k" at bounding box center [87, 269] width 127 height 42
copy h3 "8.3k-12k"
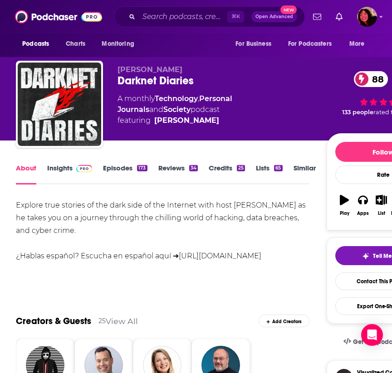
click at [59, 164] on link "Insights" at bounding box center [69, 174] width 45 height 21
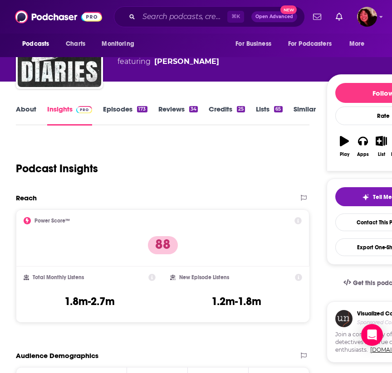
scroll to position [90, 0]
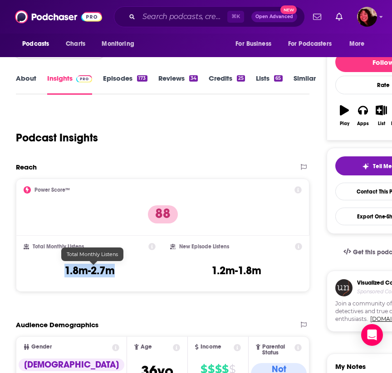
drag, startPoint x: 123, startPoint y: 271, endPoint x: 71, endPoint y: 271, distance: 52.1
click at [71, 271] on div "Total Monthly Listens 1.8m-2.7m" at bounding box center [90, 264] width 132 height 42
copy h3 "1.8m-2.7m"
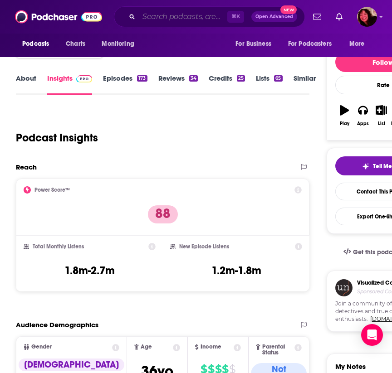
click at [178, 22] on input "Search podcasts, credits, & more..." at bounding box center [183, 17] width 88 height 15
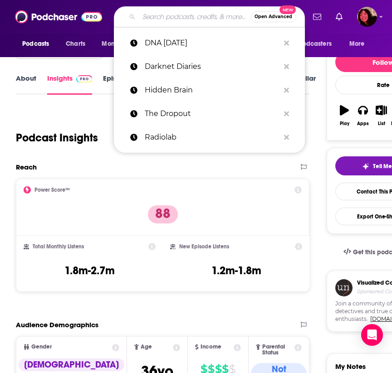
paste input "Forensic Tales"
type input "Forensic Tales"
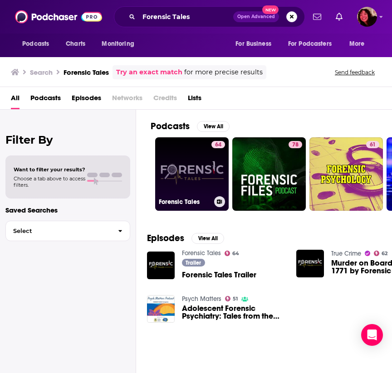
click at [186, 178] on link "64 Forensic Tales" at bounding box center [191, 173] width 73 height 73
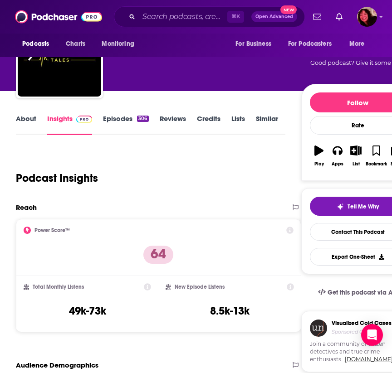
scroll to position [97, 0]
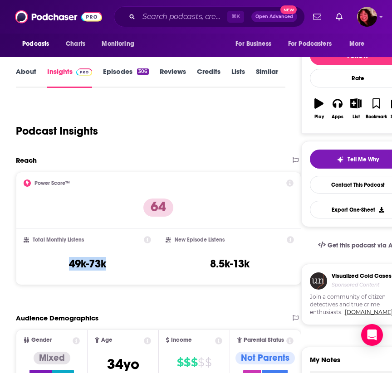
drag, startPoint x: 110, startPoint y: 266, endPoint x: 68, endPoint y: 263, distance: 42.7
click at [68, 263] on div "Total Monthly Listens 49k-73k" at bounding box center [87, 257] width 127 height 42
copy h3 "49k-73k"
click at [176, 20] on input "Search podcasts, credits, & more..." at bounding box center [183, 17] width 88 height 15
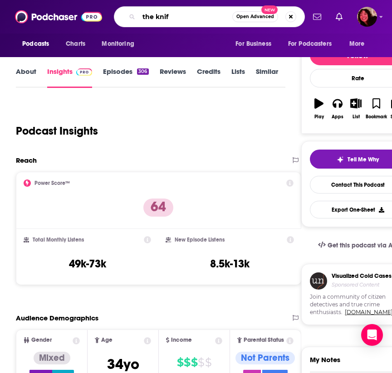
type input "the knife"
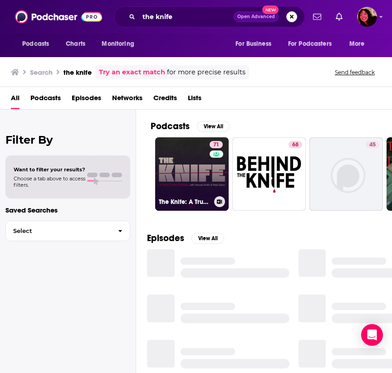
click at [197, 187] on link "71 The Knife: A True Crime Podcast" at bounding box center [191, 173] width 73 height 73
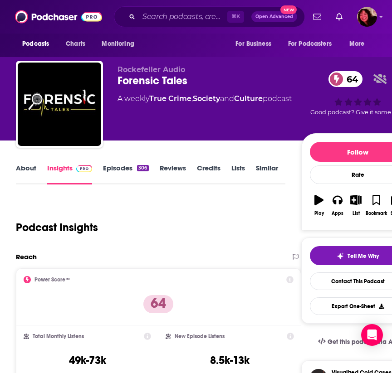
click at [28, 167] on link "About" at bounding box center [26, 174] width 20 height 21
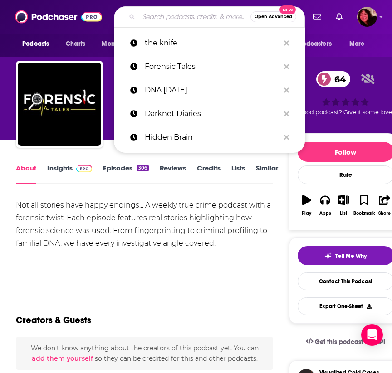
click at [170, 21] on input "Search podcasts, credits, & more..." at bounding box center [195, 17] width 112 height 15
paste input "Unraveled"
type input "Unraveled"
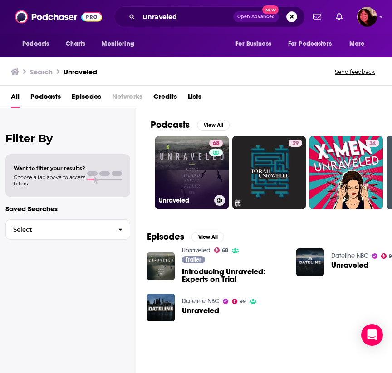
click at [191, 171] on link "68 Unraveled" at bounding box center [191, 172] width 73 height 73
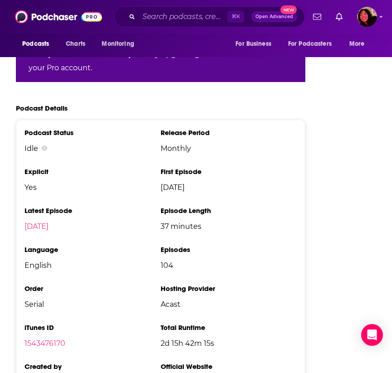
scroll to position [1817, 0]
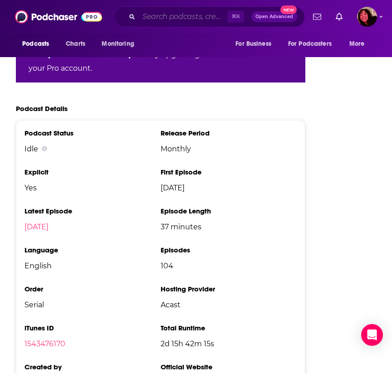
click at [169, 15] on input "Search podcasts, credits, & more..." at bounding box center [183, 17] width 88 height 15
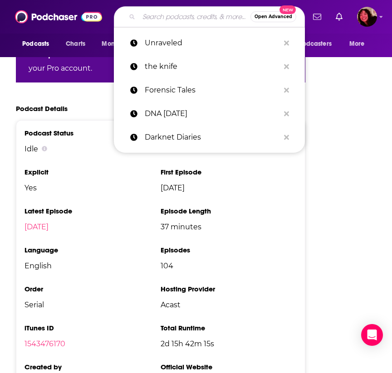
paste input "RedHanded"
type input "RedHanded"
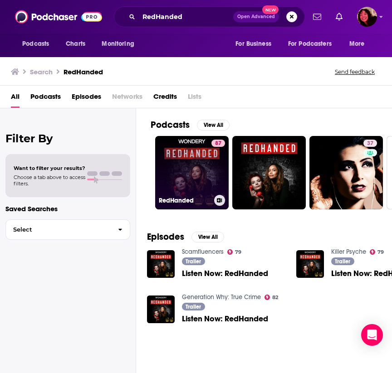
click at [183, 151] on link "87 RedHanded" at bounding box center [191, 172] width 73 height 73
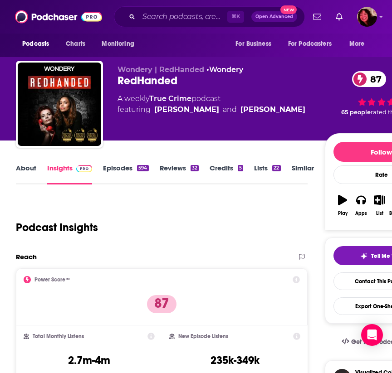
click at [28, 168] on link "About" at bounding box center [26, 174] width 20 height 21
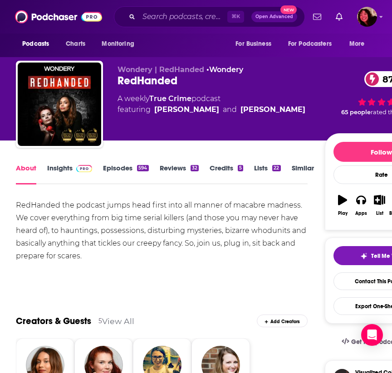
click at [119, 165] on link "Episodes 594" at bounding box center [125, 174] width 45 height 21
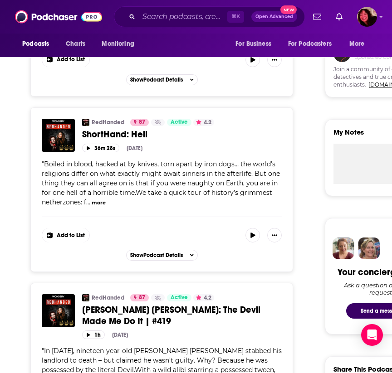
scroll to position [330, 0]
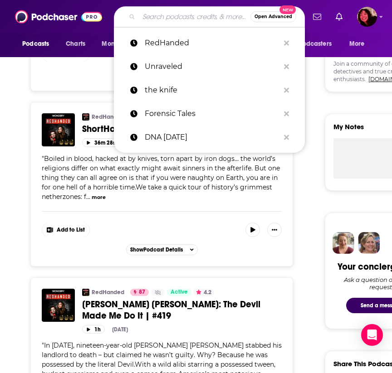
click at [159, 16] on input "Search podcasts, credits, & more..." at bounding box center [195, 17] width 112 height 15
paste input "Big Picture Science"
type input "Big Picture Science"
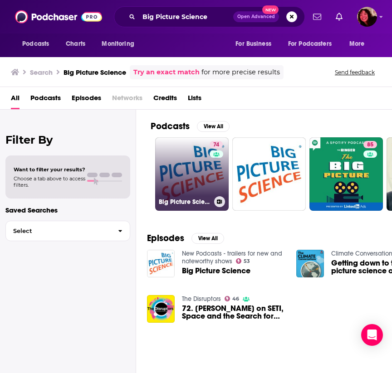
click at [189, 171] on link "74 Big Picture Science" at bounding box center [191, 173] width 73 height 73
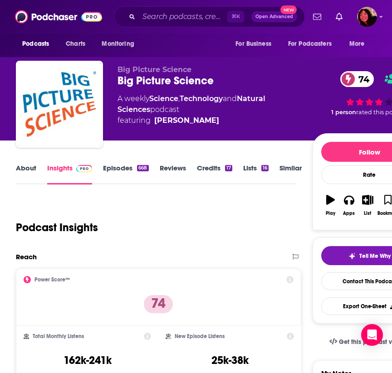
click at [29, 175] on link "About" at bounding box center [26, 174] width 20 height 21
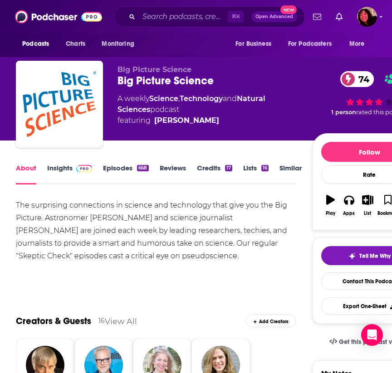
click at [119, 169] on link "Episodes 668" at bounding box center [125, 174] width 45 height 21
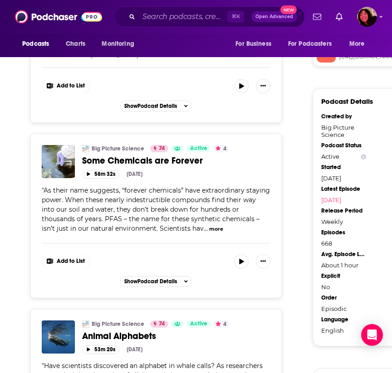
scroll to position [862, 0]
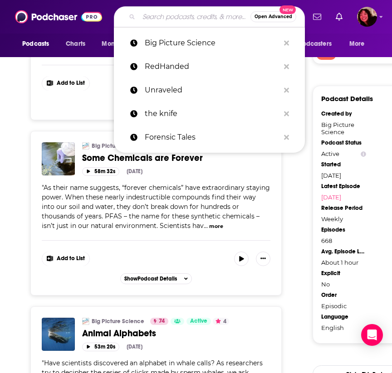
click at [183, 19] on input "Search podcasts, credits, & more..." at bounding box center [195, 17] width 112 height 15
paste input "Talk Nerdy with [PERSON_NAME] [PERSON_NAME]"
type input "Talk Nerdy with [PERSON_NAME] [PERSON_NAME]"
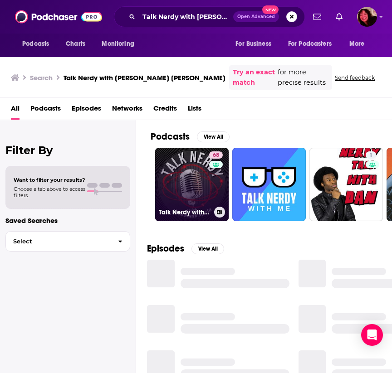
click at [186, 166] on link "68 Talk Nerdy with [PERSON_NAME] [PERSON_NAME]" at bounding box center [191, 184] width 73 height 73
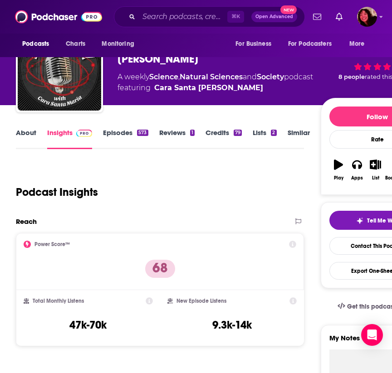
scroll to position [54, 0]
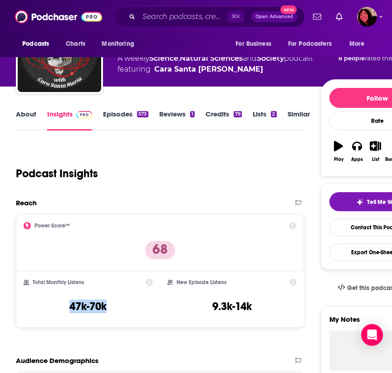
drag, startPoint x: 111, startPoint y: 306, endPoint x: 65, endPoint y: 306, distance: 45.8
click at [65, 306] on div "Total Monthly Listens 47k-70k" at bounding box center [88, 300] width 129 height 42
copy h3 "47k-70k"
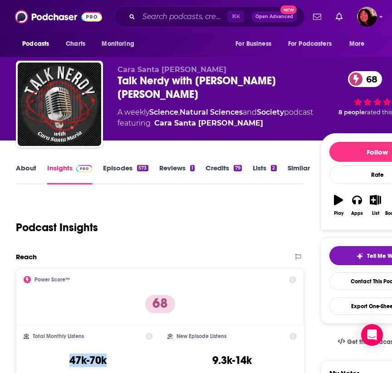
scroll to position [0, 0]
click at [30, 165] on link "About" at bounding box center [26, 174] width 20 height 21
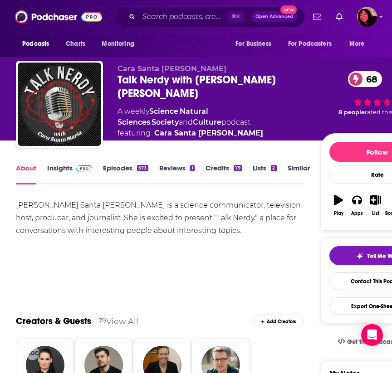
click at [106, 166] on link "Episodes 573" at bounding box center [125, 174] width 45 height 21
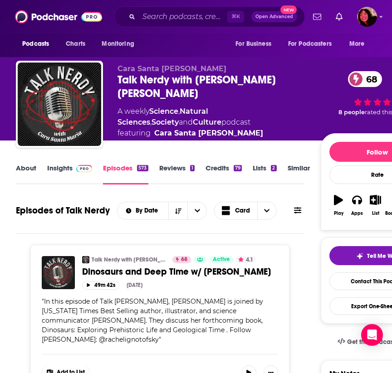
click at [75, 168] on span at bounding box center [82, 168] width 19 height 9
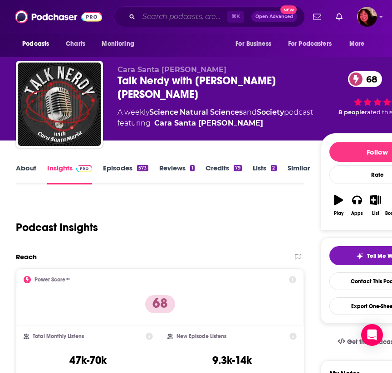
click at [189, 19] on input "Search podcasts, credits, & more..." at bounding box center [183, 17] width 88 height 15
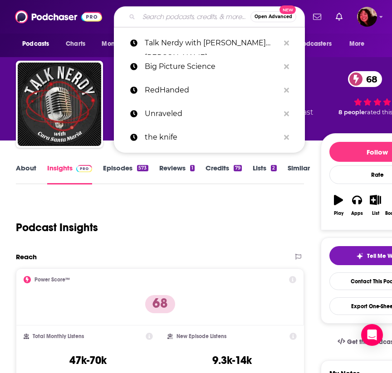
paste input "The Story Collider"
type input "The Story Collider"
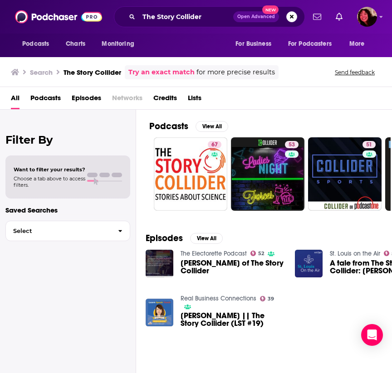
scroll to position [0, 0]
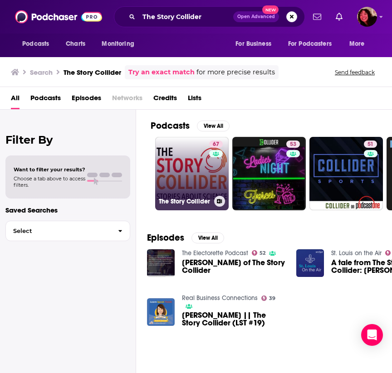
click at [189, 184] on link "67 The Story Collider" at bounding box center [191, 173] width 73 height 73
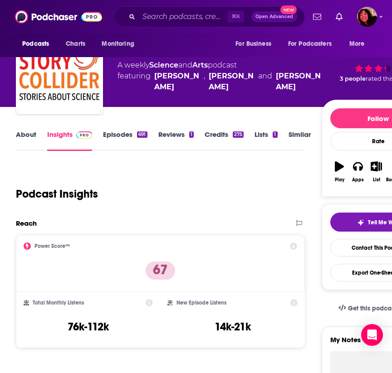
scroll to position [35, 0]
